Goal: Task Accomplishment & Management: Complete application form

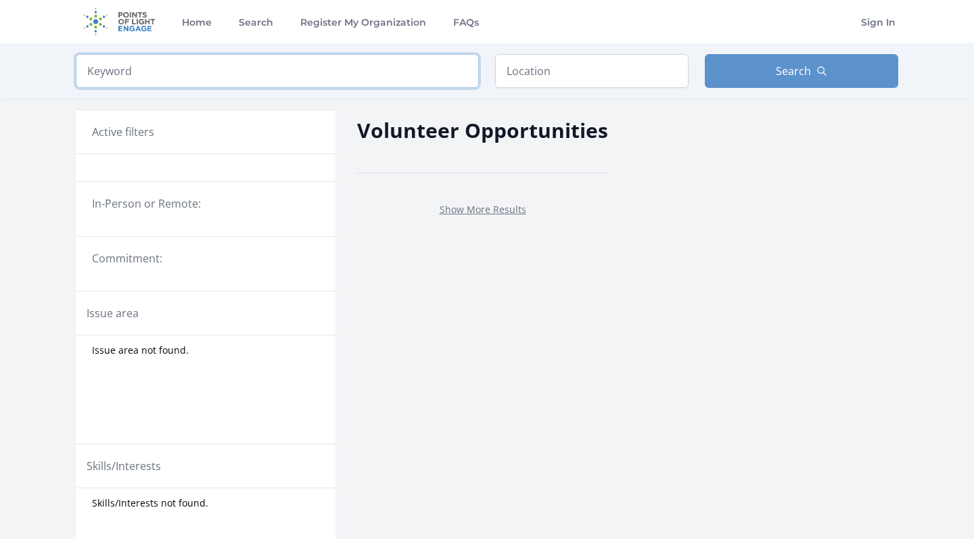
click at [246, 74] on input "search" at bounding box center [277, 71] width 403 height 34
click at [213, 73] on input "search" at bounding box center [277, 71] width 403 height 34
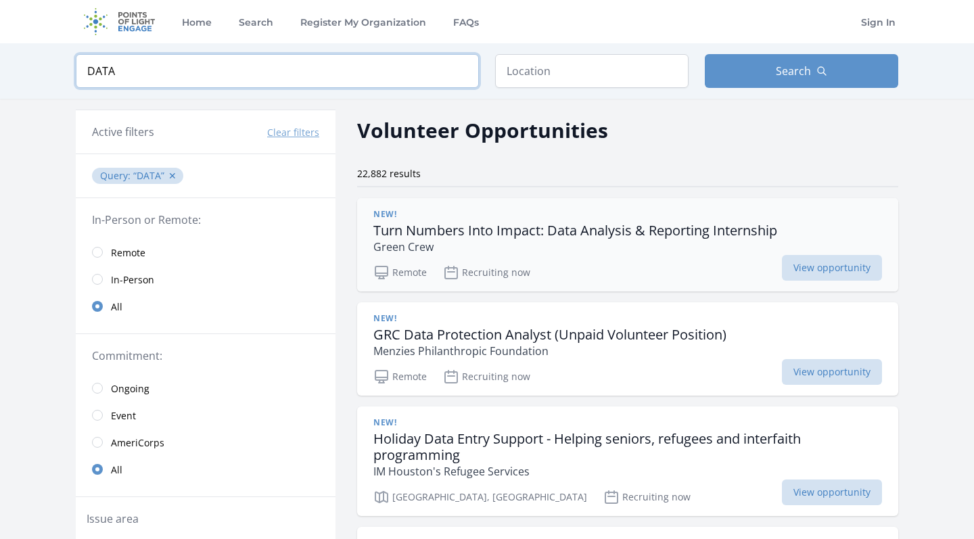
type input "DATA"
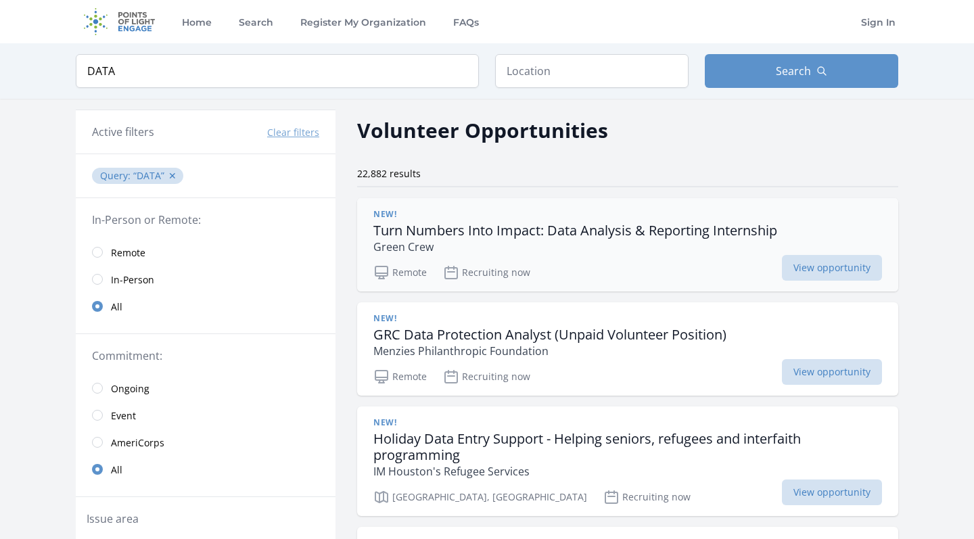
click at [545, 266] on div "Remote Recruiting now View opportunity" at bounding box center [628, 271] width 509 height 20
click at [531, 374] on div "Remote Recruiting now View opportunity" at bounding box center [628, 375] width 509 height 20
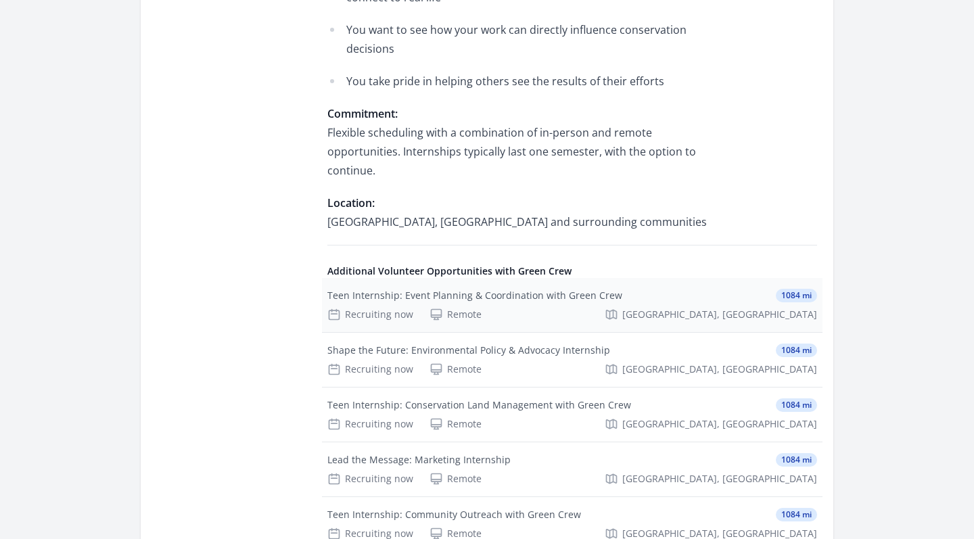
scroll to position [995, 0]
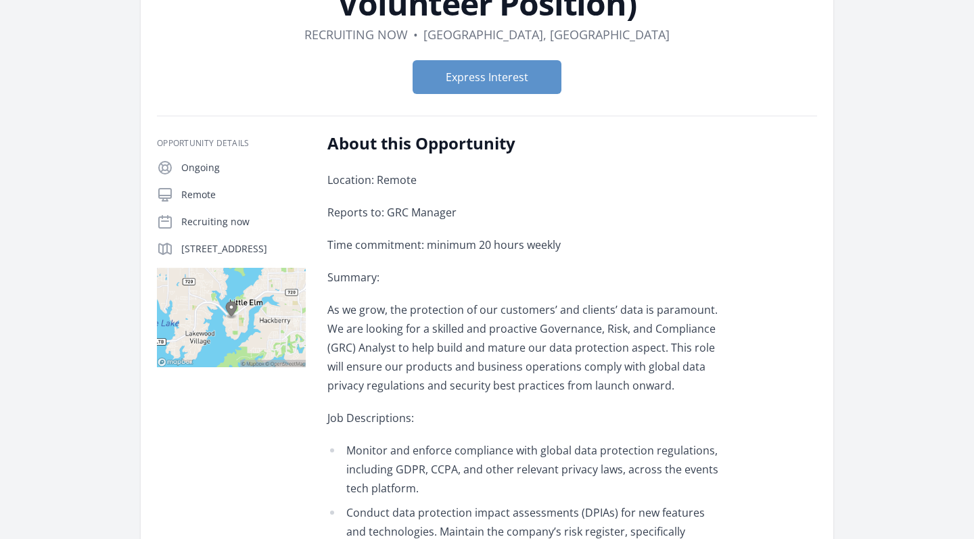
scroll to position [104, 0]
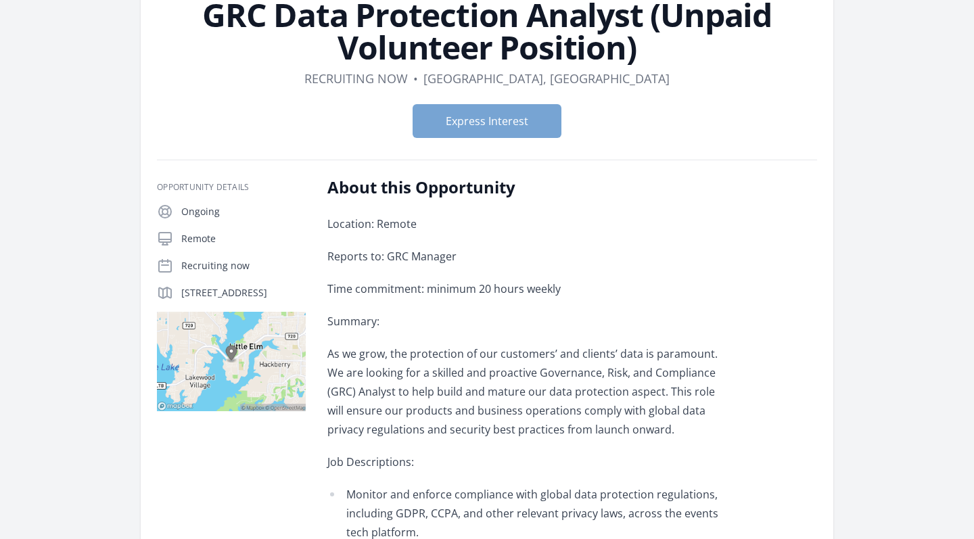
click at [471, 125] on button "Express Interest" at bounding box center [487, 121] width 149 height 34
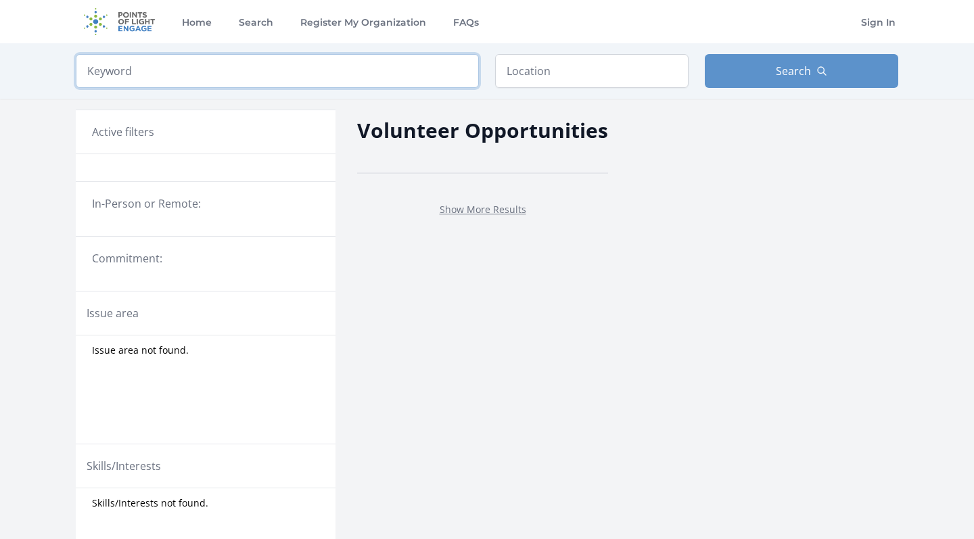
click at [316, 81] on input "search" at bounding box center [277, 71] width 403 height 34
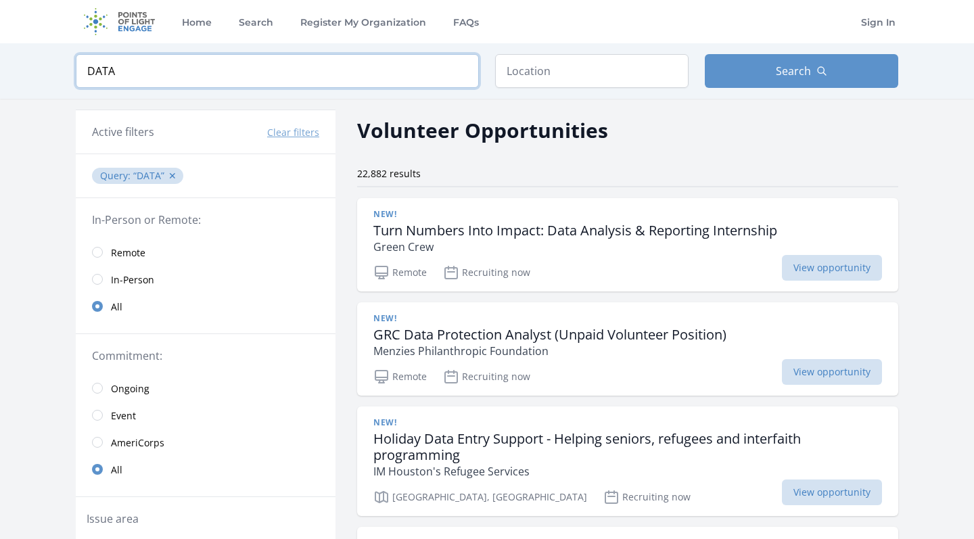
type input "DATA"
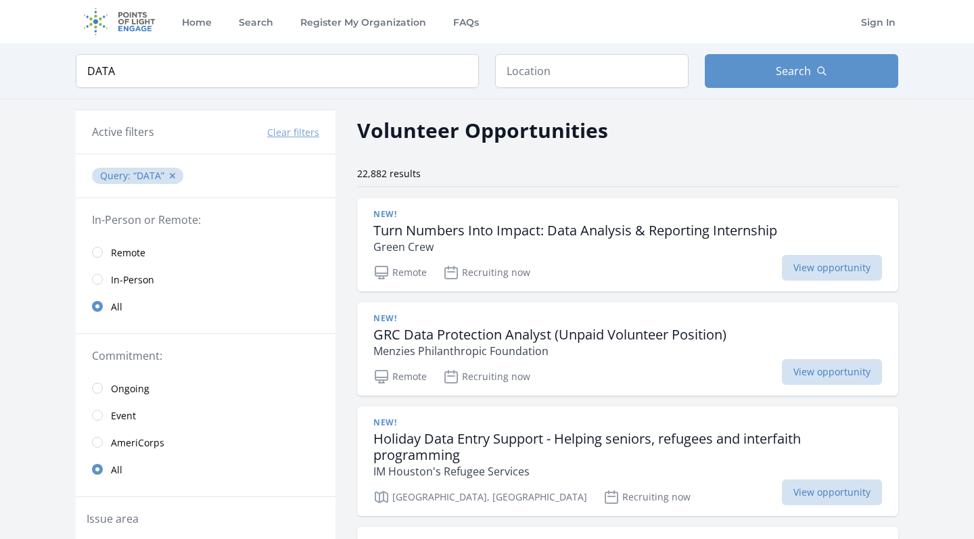
click at [125, 258] on span "Remote" at bounding box center [128, 253] width 35 height 14
click at [118, 252] on span "Remote" at bounding box center [128, 253] width 35 height 14
click at [106, 249] on link "Remote" at bounding box center [206, 252] width 260 height 27
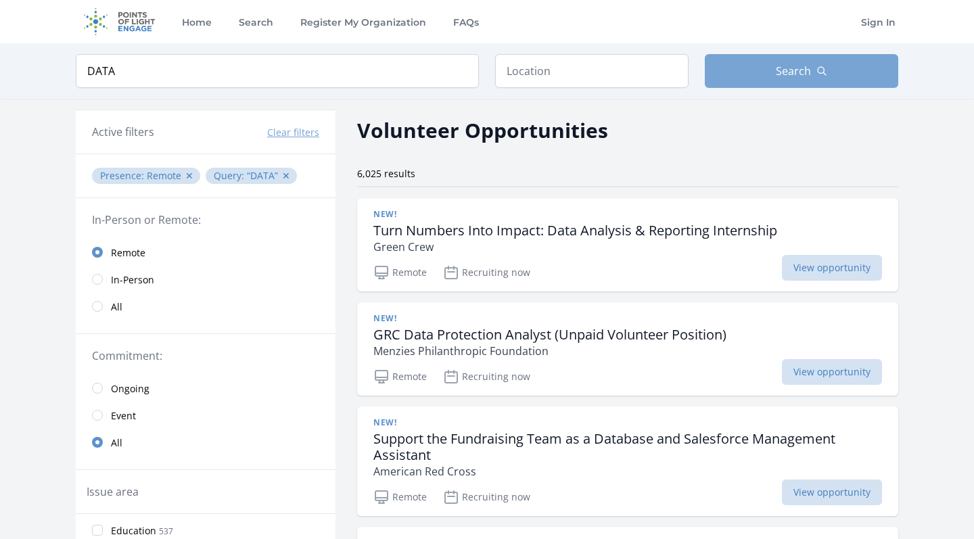
click at [770, 85] on button "Search" at bounding box center [802, 71] width 194 height 34
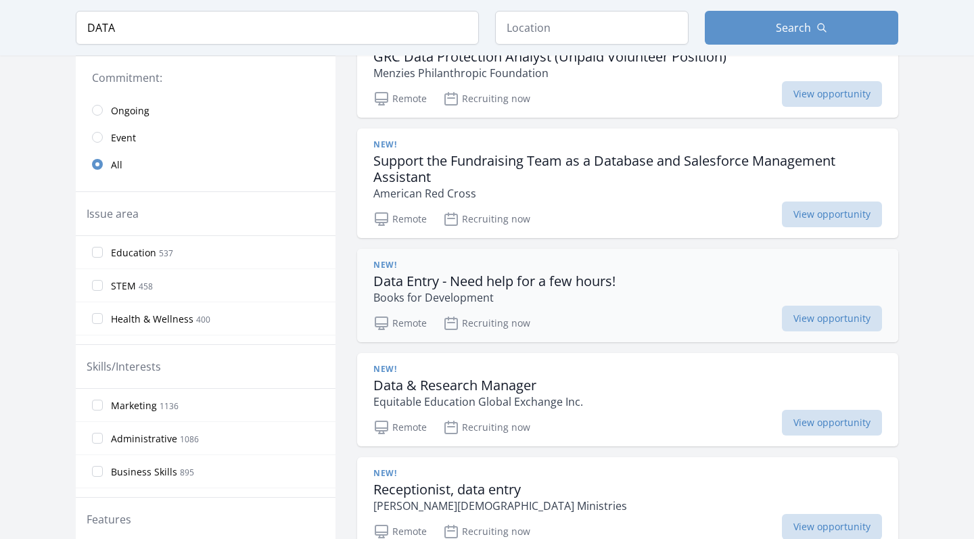
scroll to position [278, 0]
click at [666, 299] on div "New! Data Entry - Need help for a few hours! Books for Development" at bounding box center [628, 283] width 509 height 46
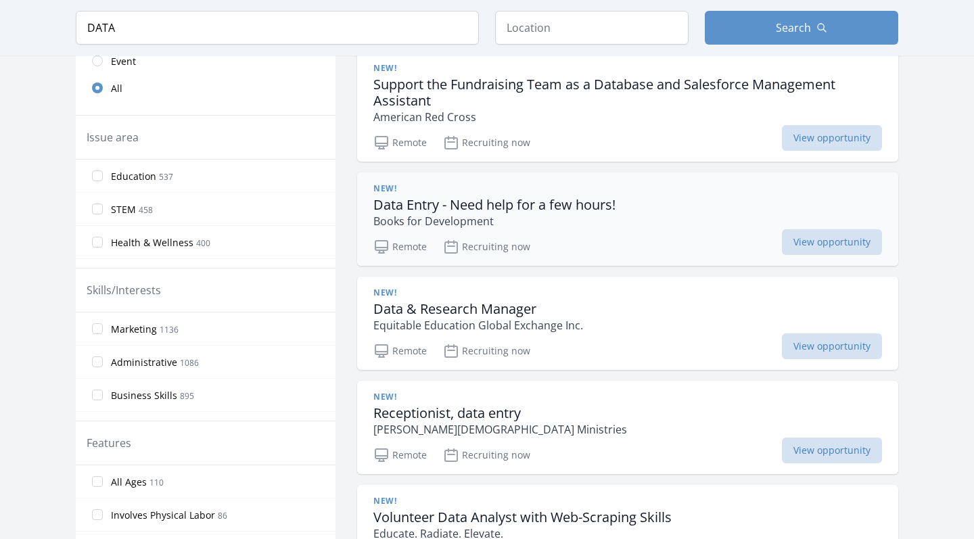
scroll to position [399, 0]
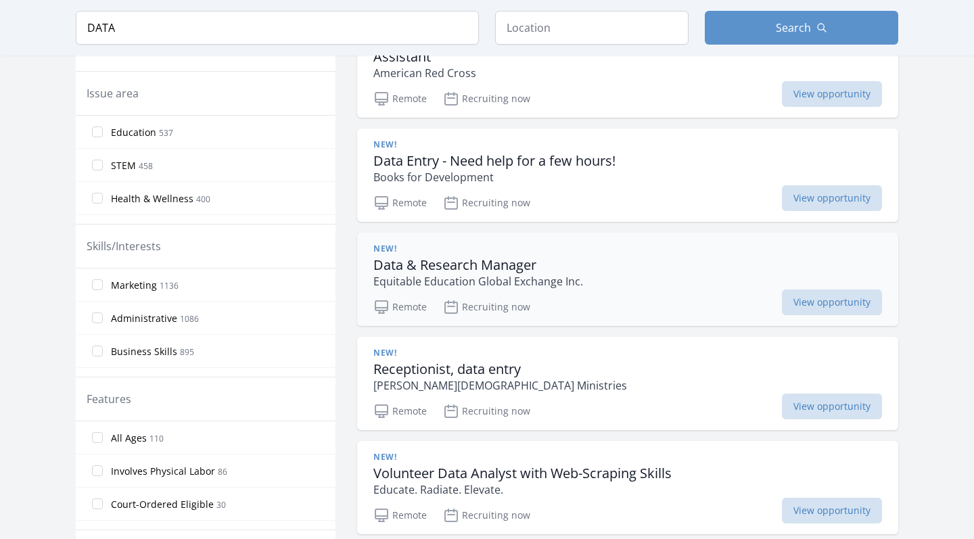
click at [564, 314] on div "Remote Recruiting now View opportunity" at bounding box center [628, 305] width 509 height 20
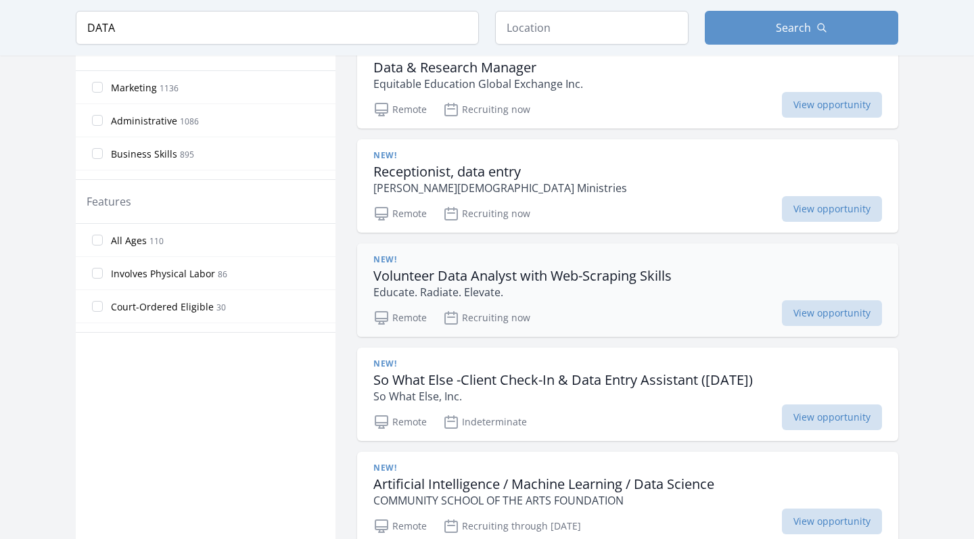
scroll to position [601, 0]
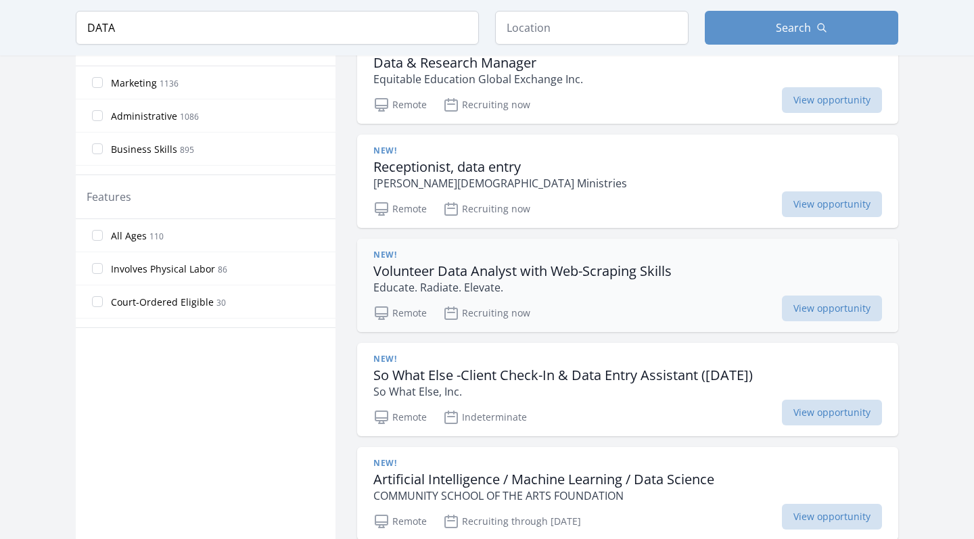
click at [518, 298] on div "New! Volunteer Data Analyst with Web-Scraping Skills Educate. Radiate. Elevate.…" at bounding box center [627, 285] width 541 height 93
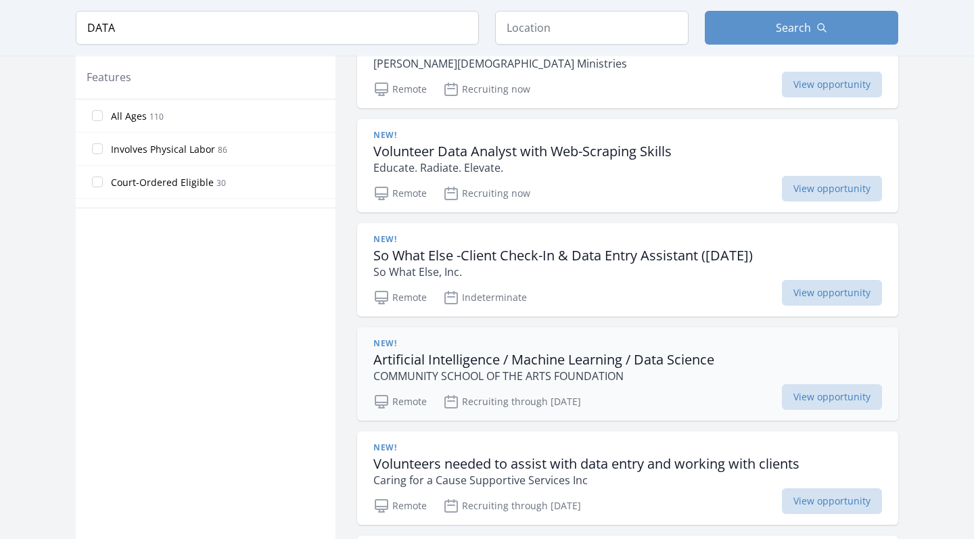
scroll to position [745, 0]
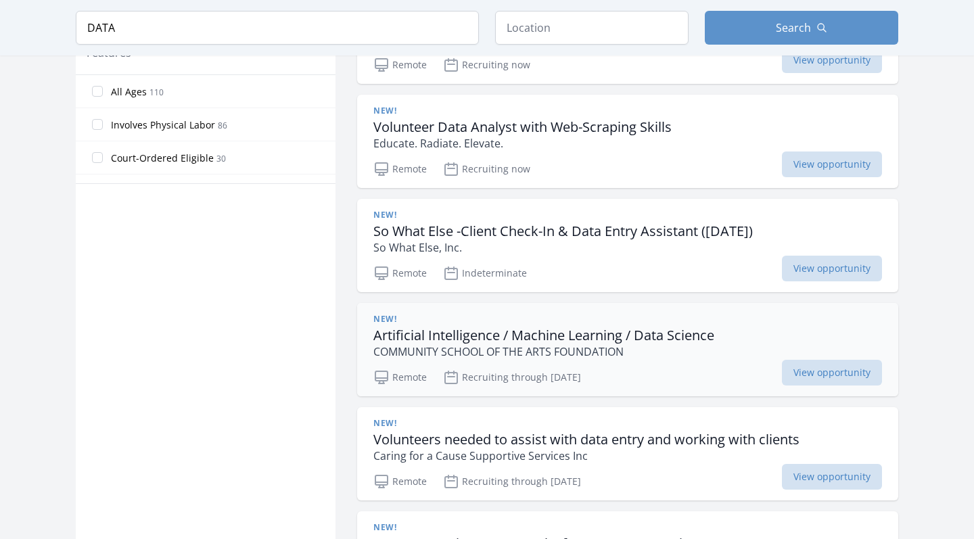
click at [521, 368] on div "Remote Recruiting through Oct 25th View opportunity" at bounding box center [628, 375] width 509 height 20
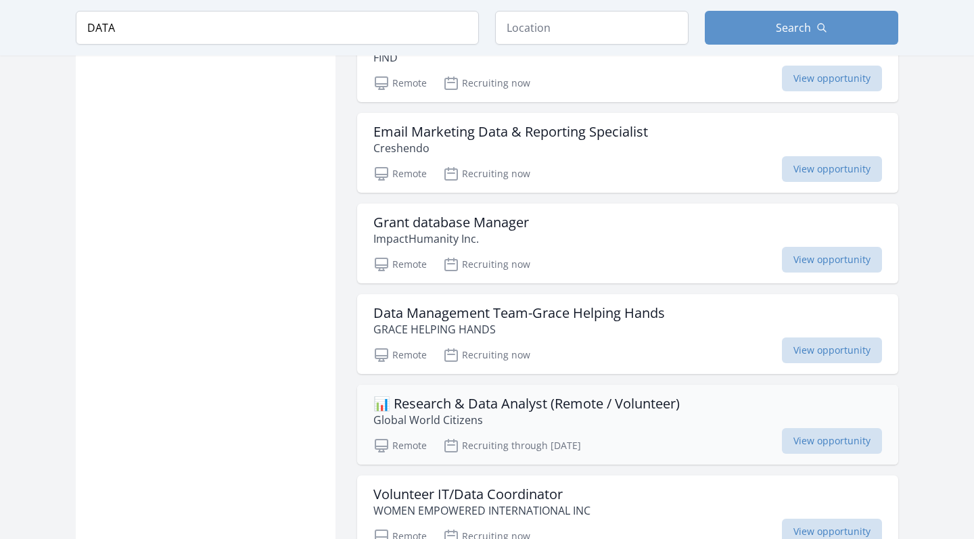
scroll to position [1599, 0]
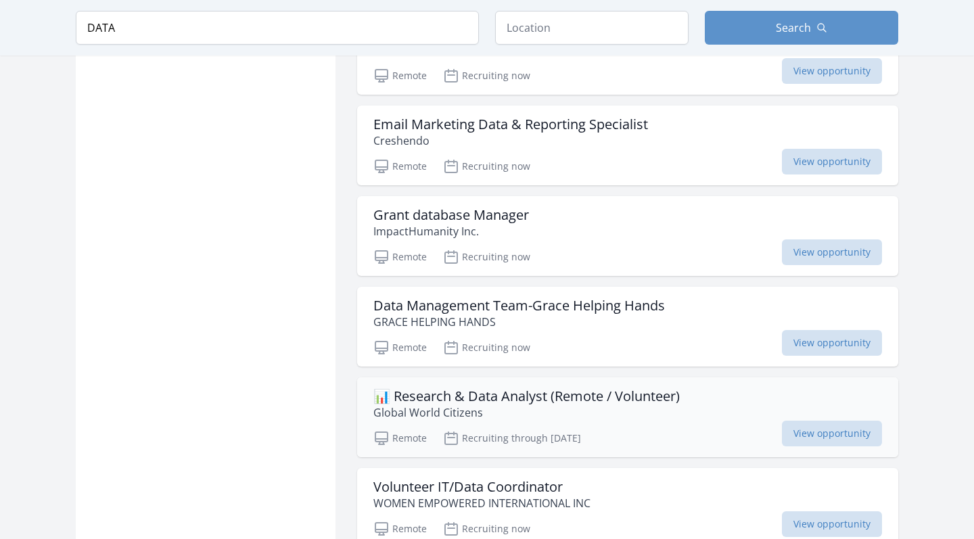
click at [498, 425] on div "📊 Research & Data Analyst (Remote / Volunteer) Global World Citizens Remote Rec…" at bounding box center [627, 418] width 541 height 80
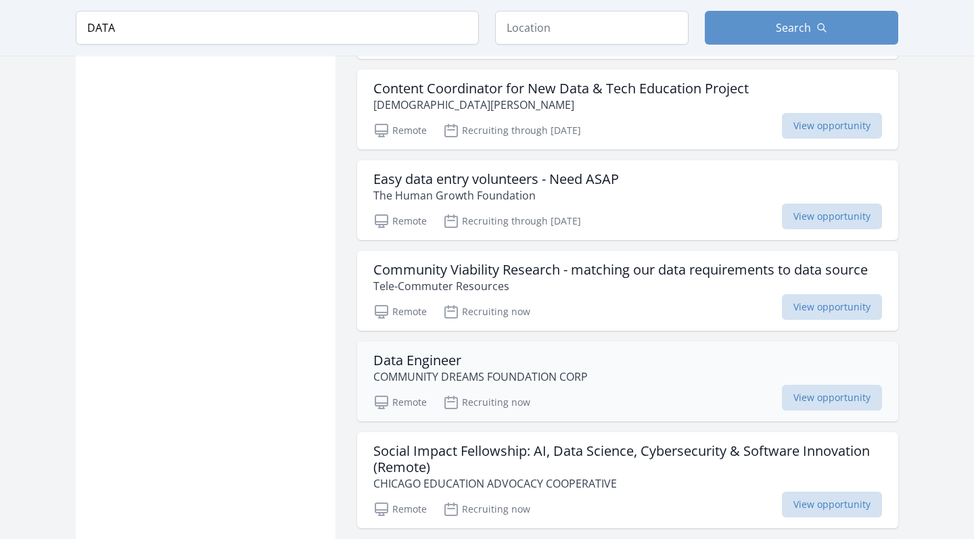
scroll to position [2558, 0]
click at [531, 306] on div "Remote Recruiting now View opportunity" at bounding box center [628, 310] width 509 height 20
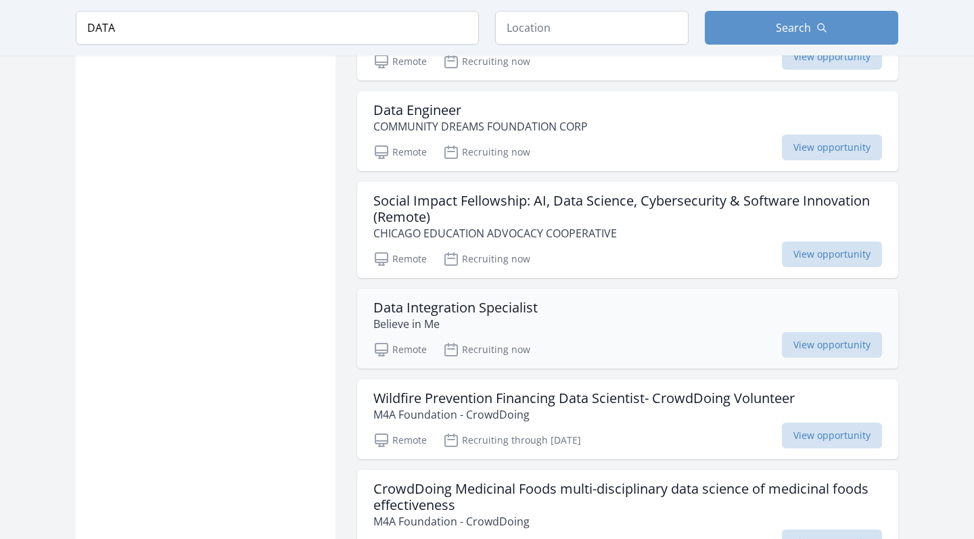
scroll to position [2815, 0]
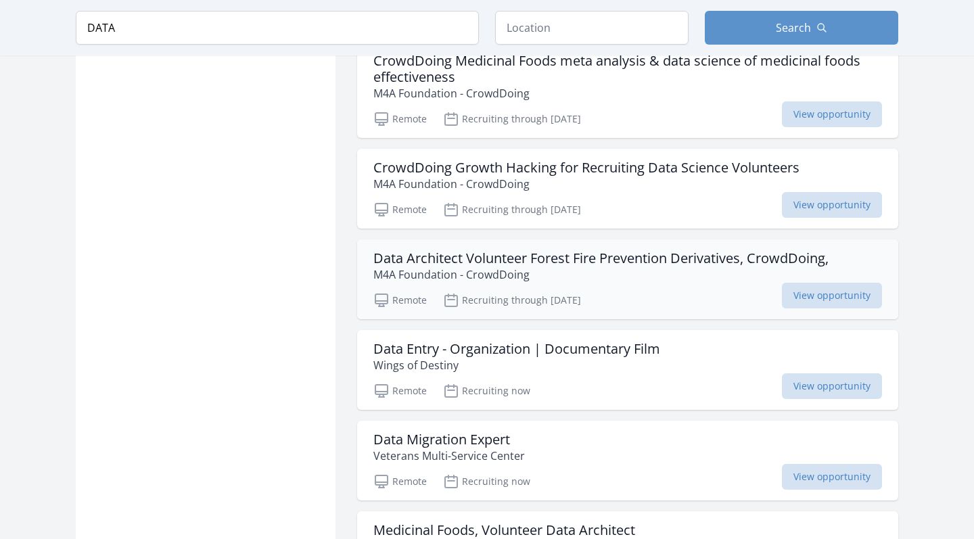
scroll to position [5370, 0]
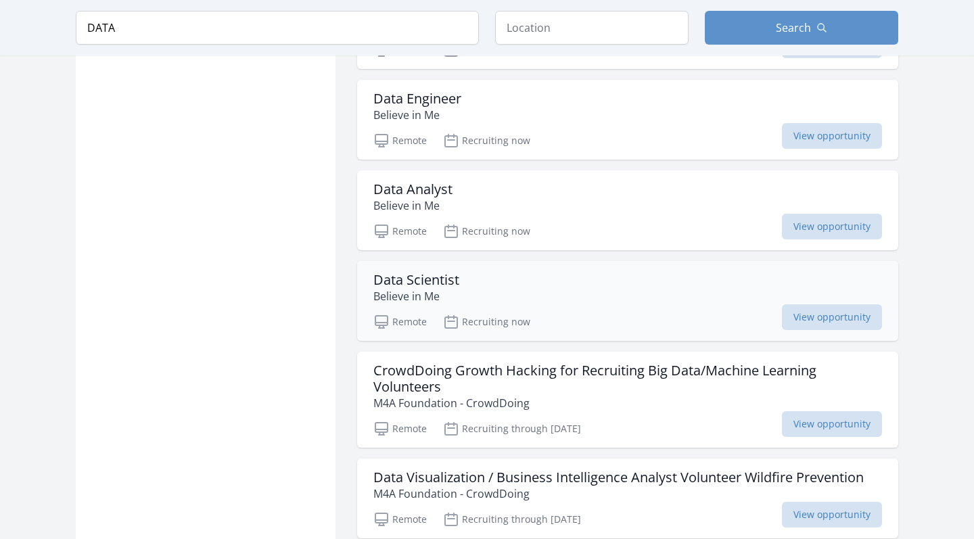
scroll to position [6552, 0]
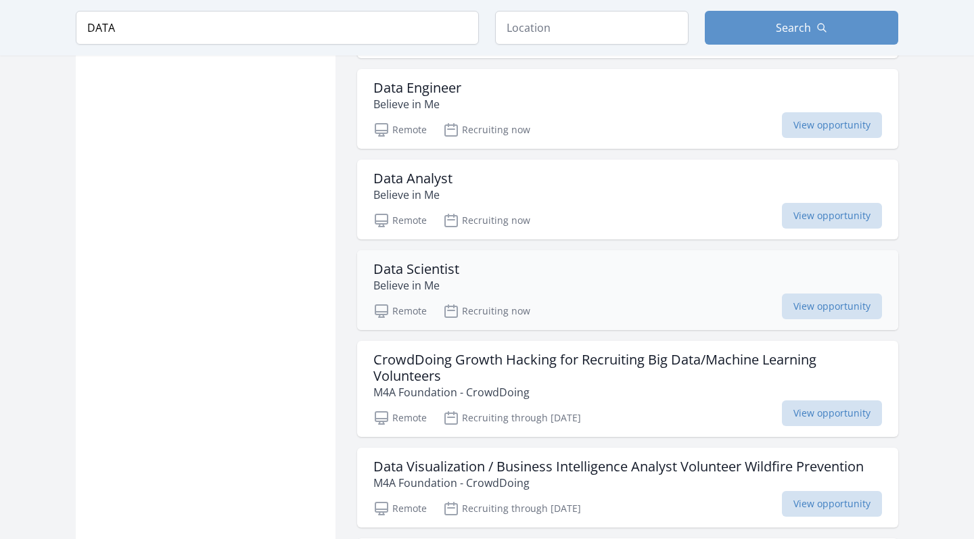
click at [525, 273] on div "Data Scientist Believe in Me" at bounding box center [628, 277] width 509 height 32
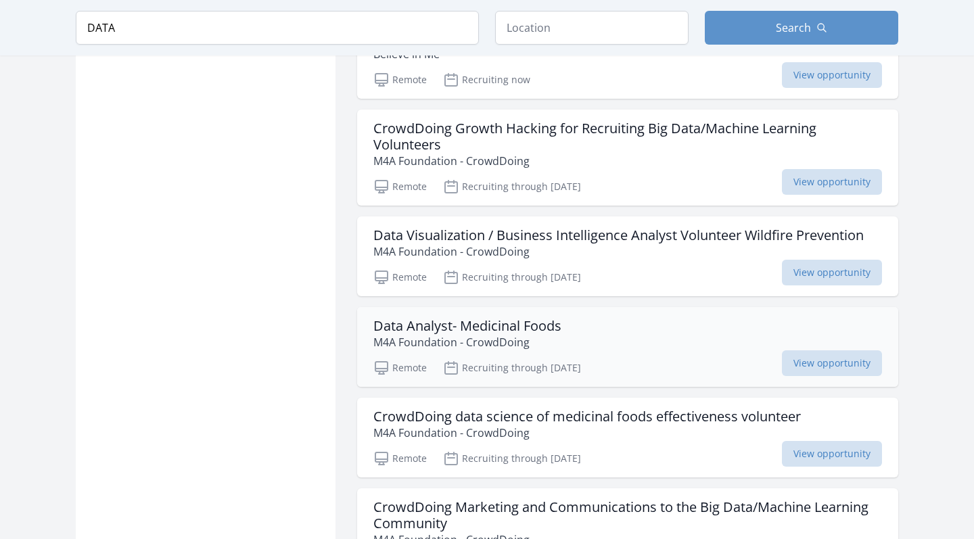
scroll to position [6801, 0]
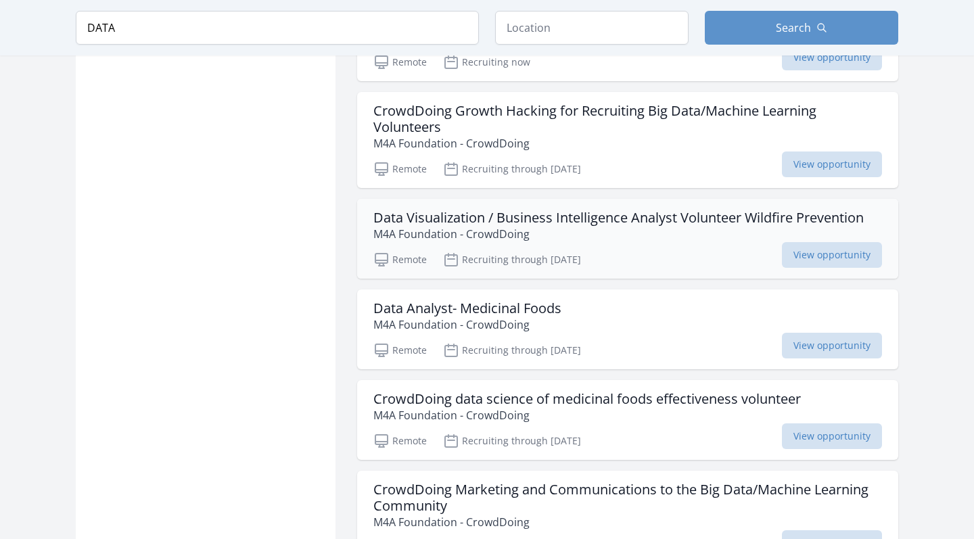
click at [581, 252] on p "Recruiting through [DATE]" at bounding box center [512, 260] width 138 height 16
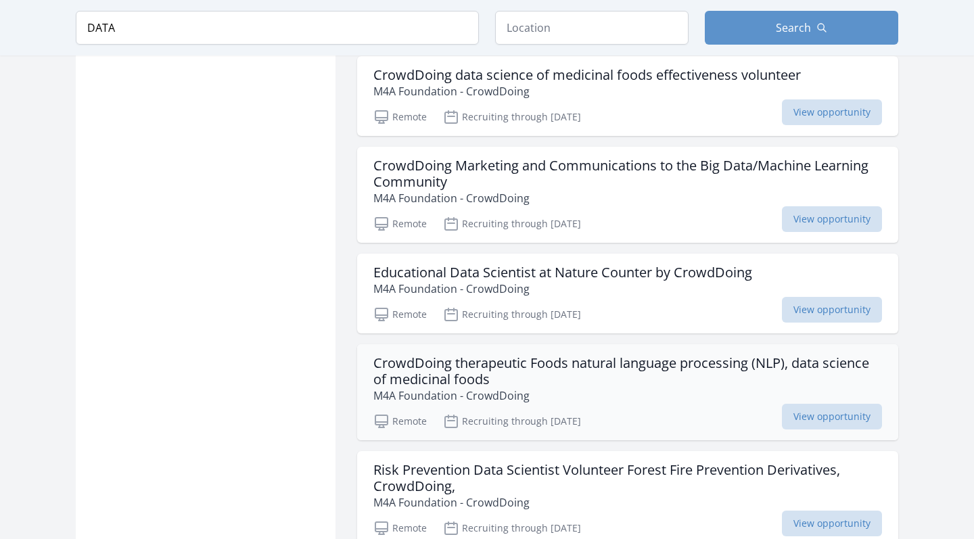
scroll to position [7135, 0]
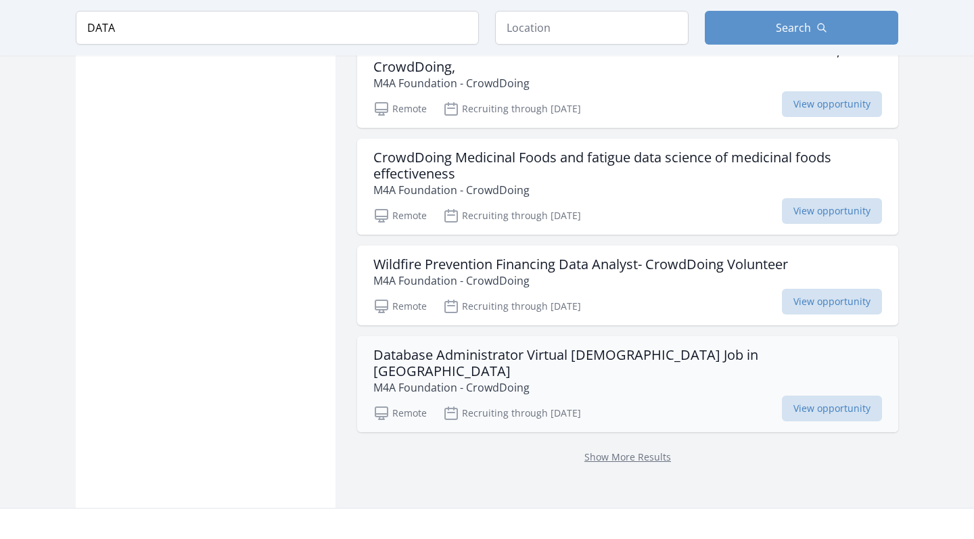
scroll to position [7545, 0]
click at [614, 450] on link "Show More Results" at bounding box center [628, 456] width 87 height 13
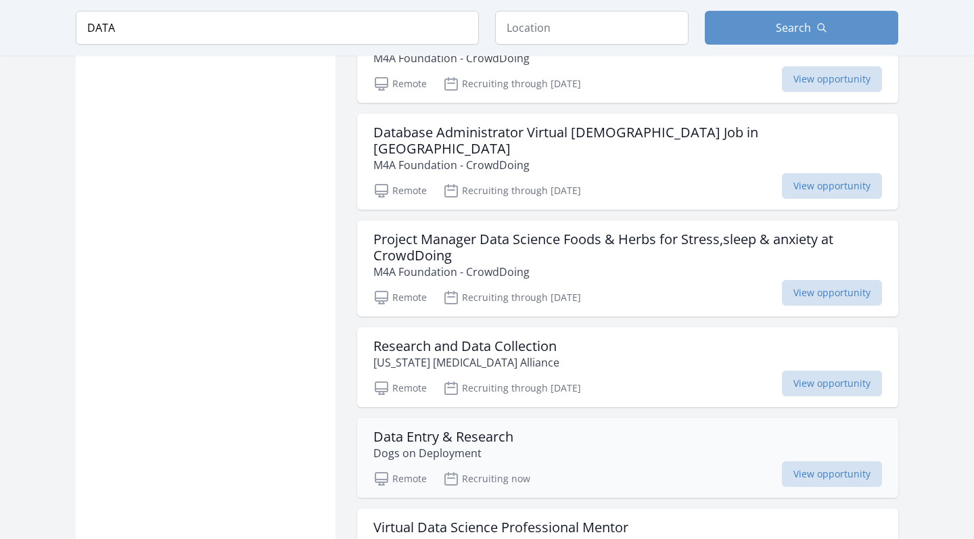
scroll to position [7770, 0]
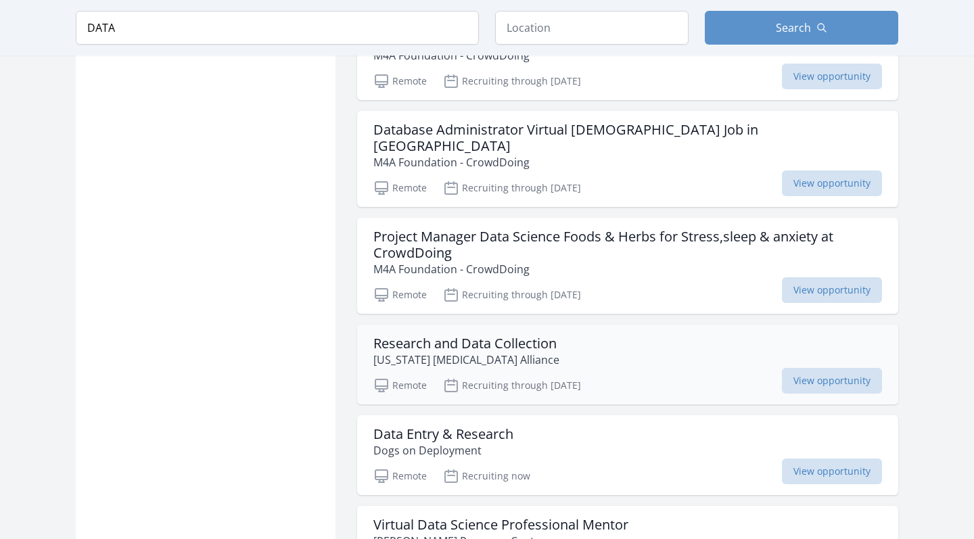
click at [566, 340] on div "Research and Data Collection Washington Autism Alliance Remote Recruiting throu…" at bounding box center [627, 365] width 541 height 80
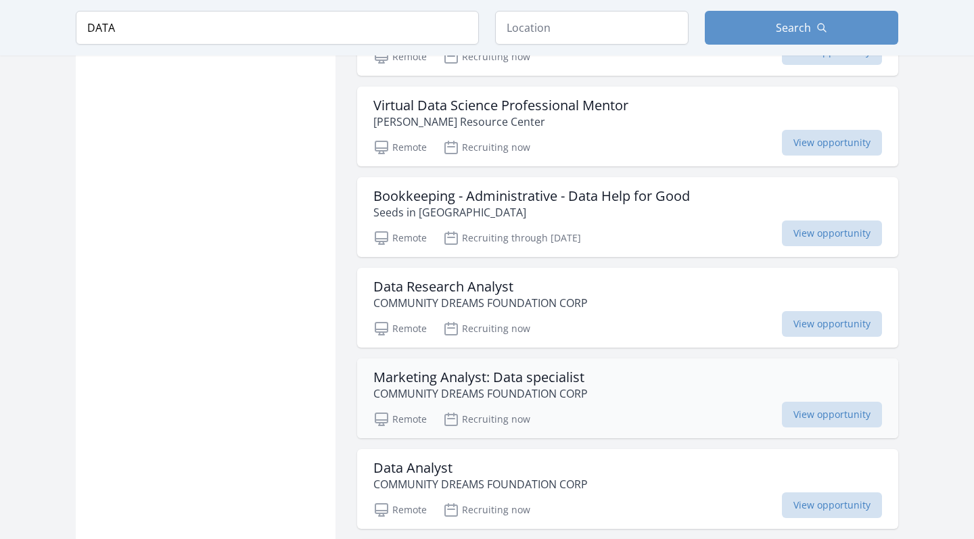
scroll to position [8190, 0]
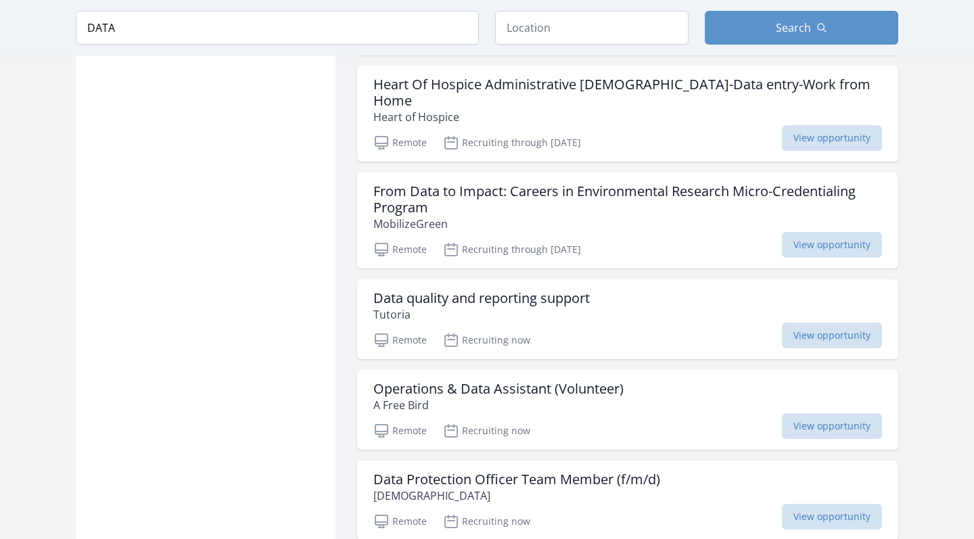
scroll to position [11343, 1]
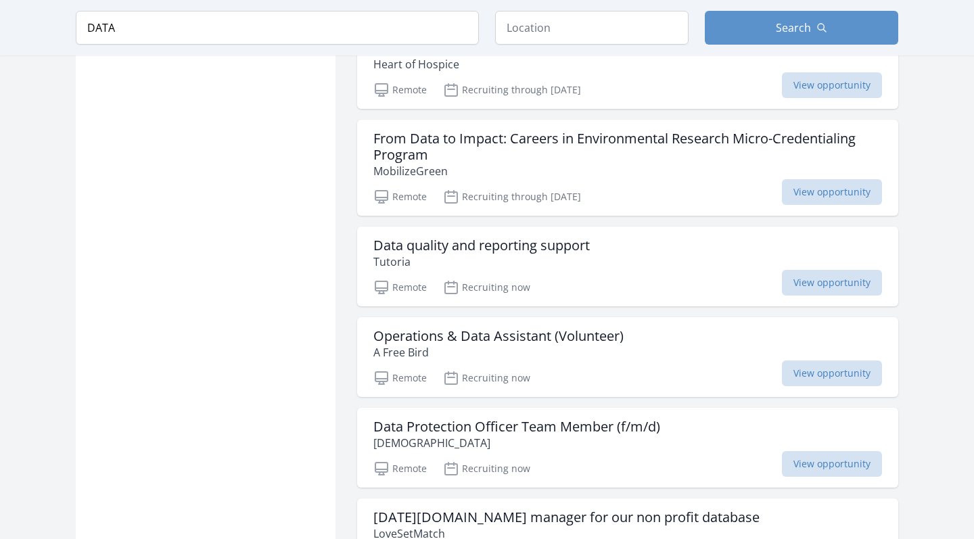
scroll to position [11343, 0]
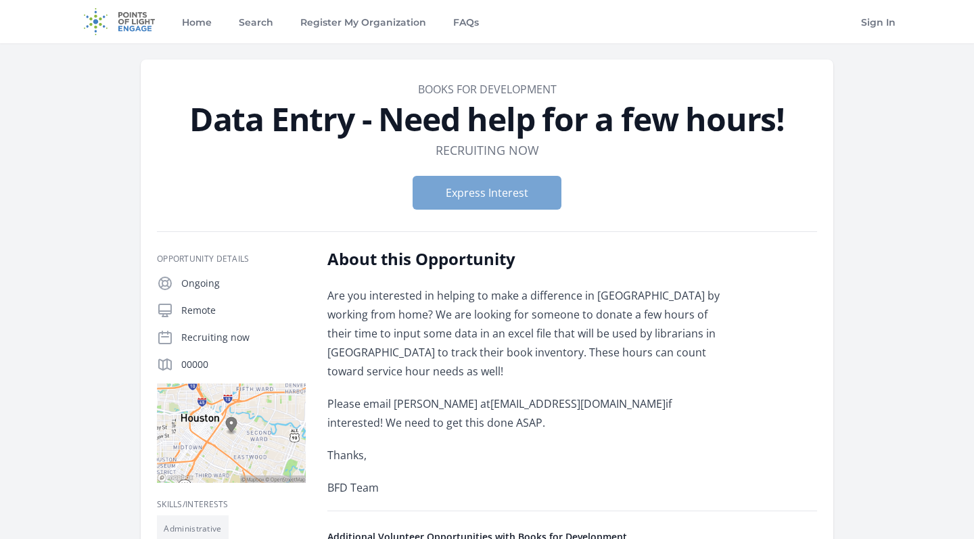
click at [530, 194] on button "Express Interest" at bounding box center [487, 193] width 149 height 34
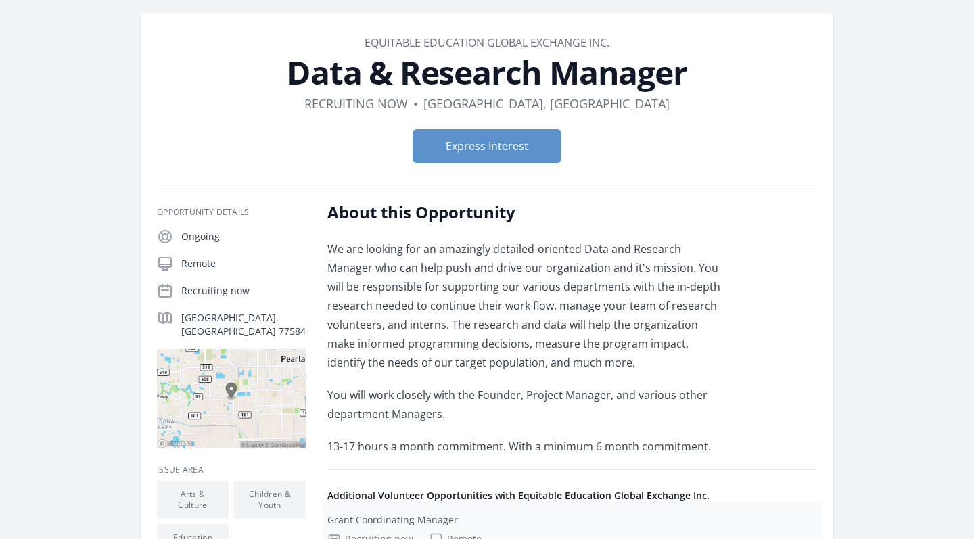
scroll to position [9, 0]
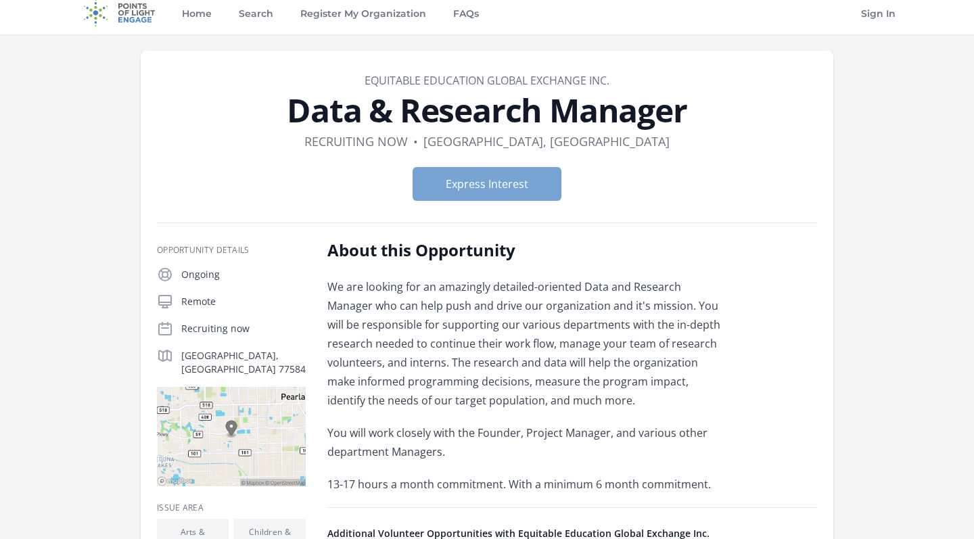
click at [483, 196] on button "Express Interest" at bounding box center [487, 184] width 149 height 34
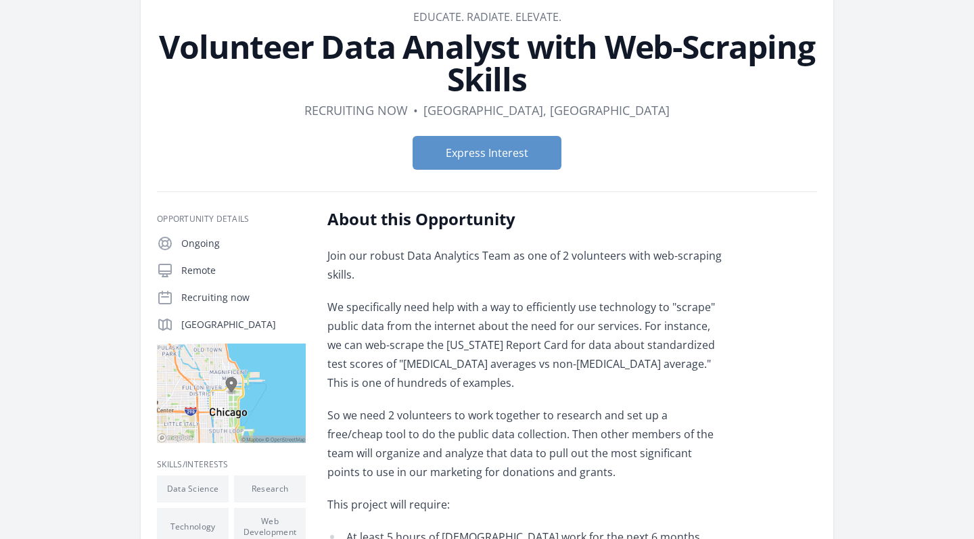
scroll to position [60, 0]
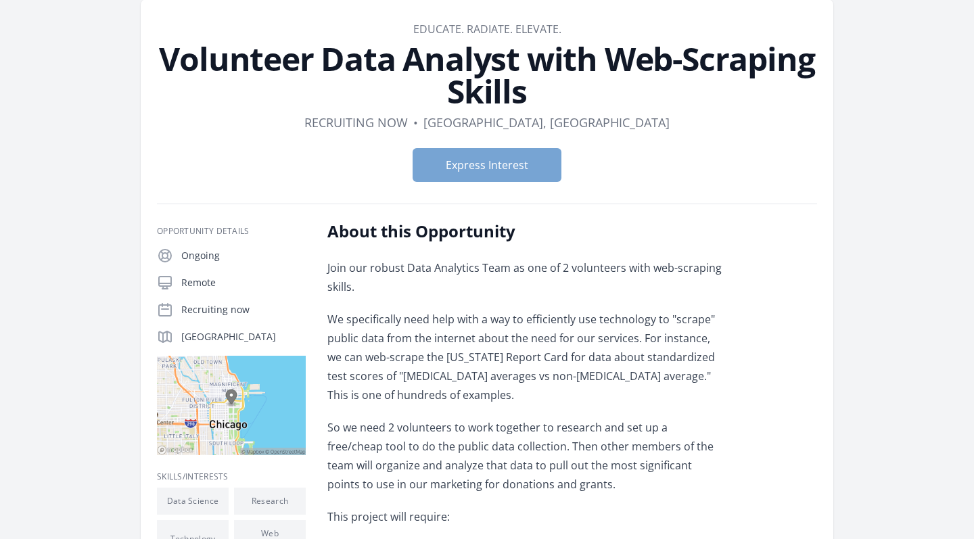
click at [477, 173] on button "Express Interest" at bounding box center [487, 165] width 149 height 34
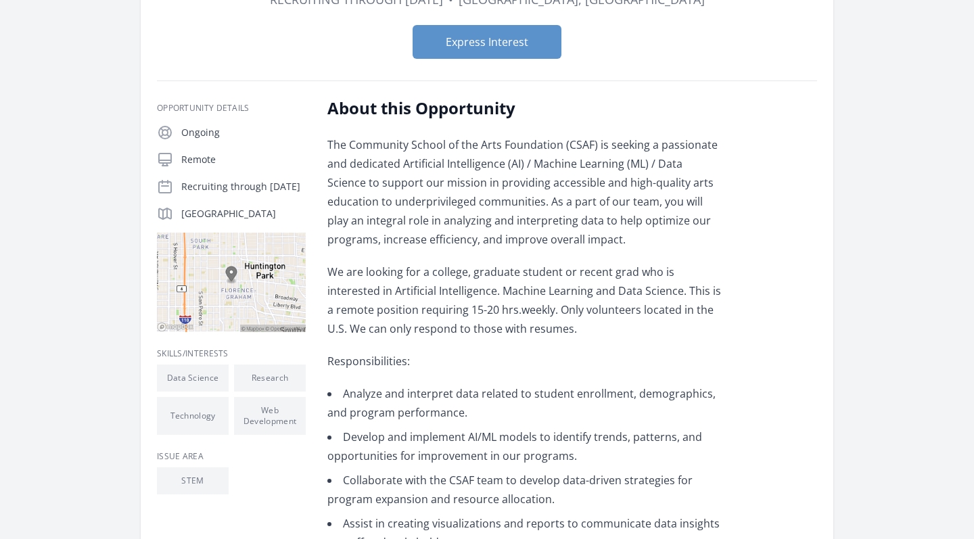
scroll to position [183, 0]
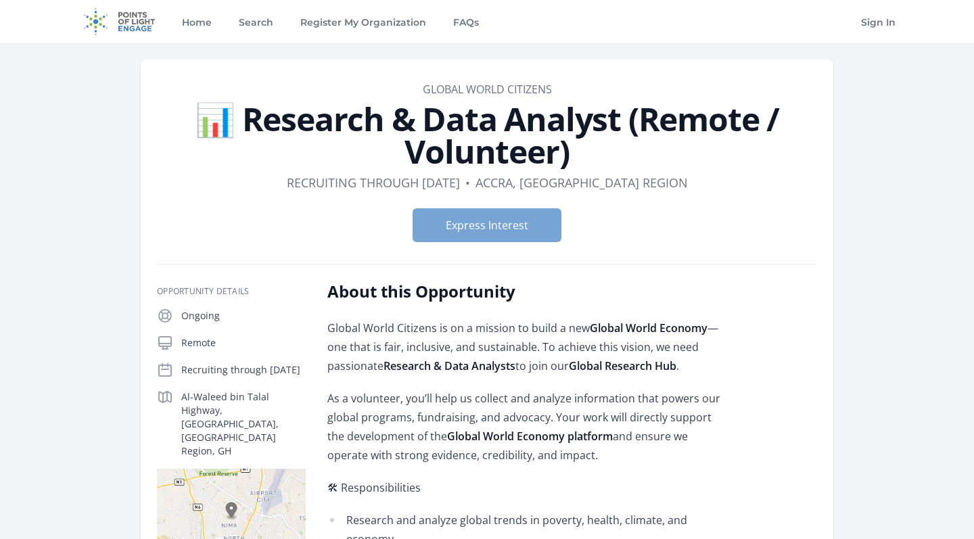
click at [488, 222] on button "Express Interest" at bounding box center [487, 225] width 149 height 34
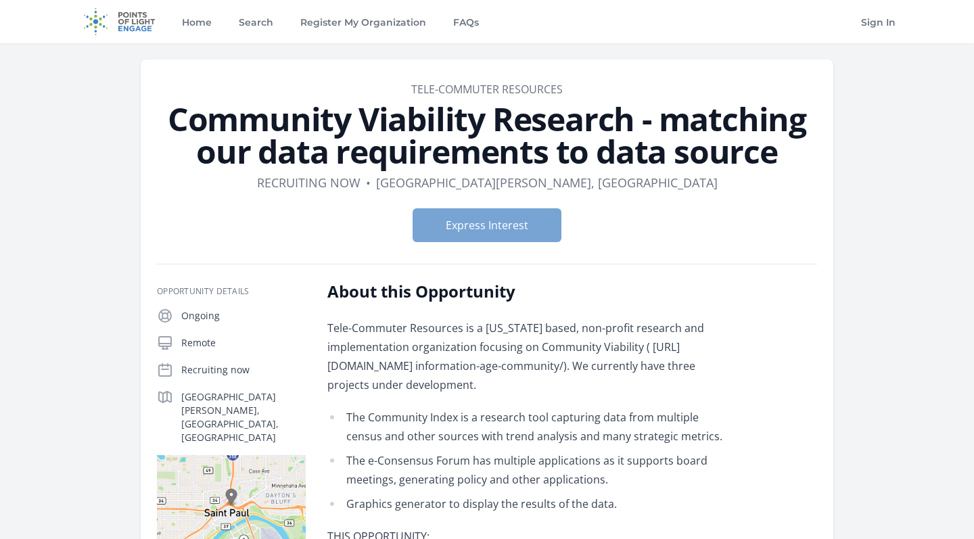
click at [489, 229] on button "Express Interest" at bounding box center [487, 225] width 149 height 34
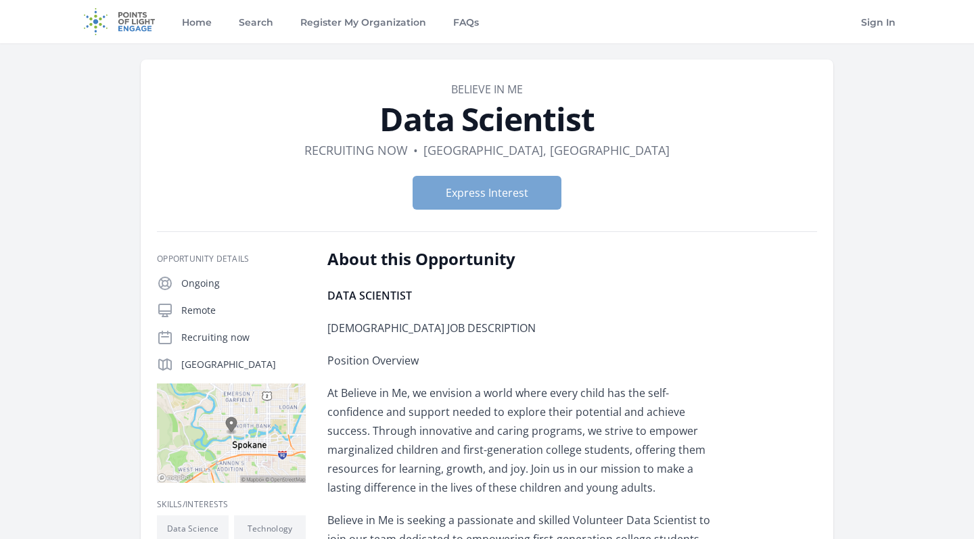
click at [471, 196] on button "Express Interest" at bounding box center [487, 193] width 149 height 34
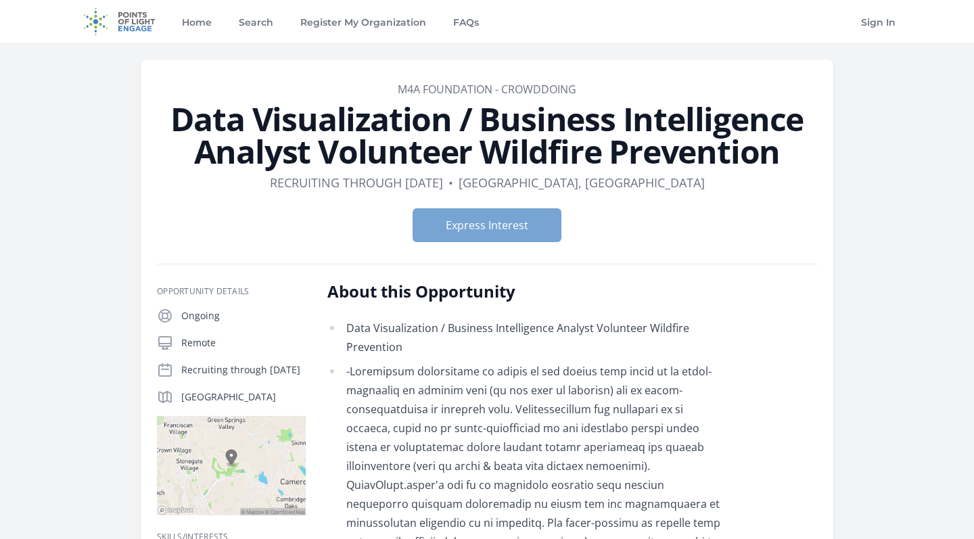
click at [534, 233] on button "Express Interest" at bounding box center [487, 225] width 149 height 34
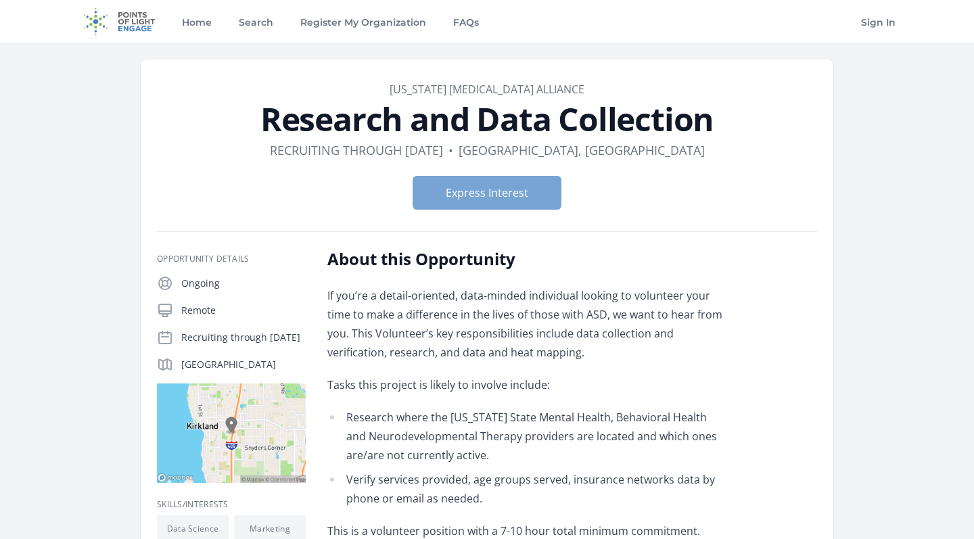
click at [460, 203] on button "Express Interest" at bounding box center [487, 193] width 149 height 34
